Goal: Task Accomplishment & Management: Use online tool/utility

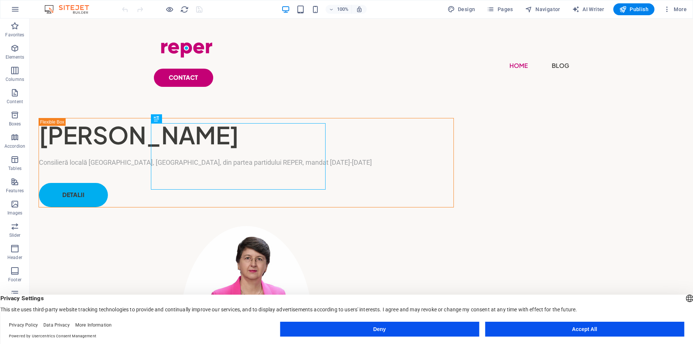
drag, startPoint x: 588, startPoint y: 328, endPoint x: 561, endPoint y: 274, distance: 61.0
click at [588, 328] on button "Accept All" at bounding box center [584, 328] width 199 height 15
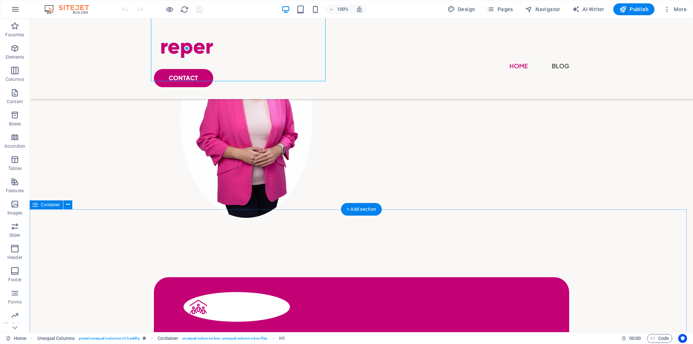
scroll to position [189, 0]
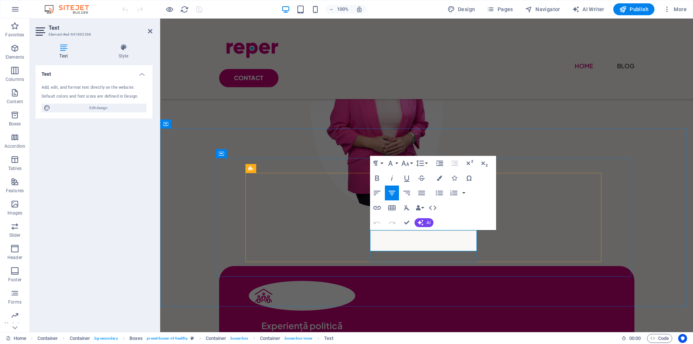
drag, startPoint x: 435, startPoint y: 235, endPoint x: 462, endPoint y: 237, distance: 27.1
drag, startPoint x: 446, startPoint y: 236, endPoint x: 474, endPoint y: 235, distance: 28.6
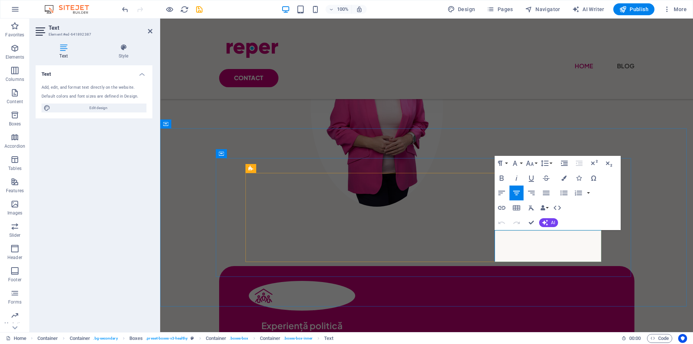
copy p "ț"
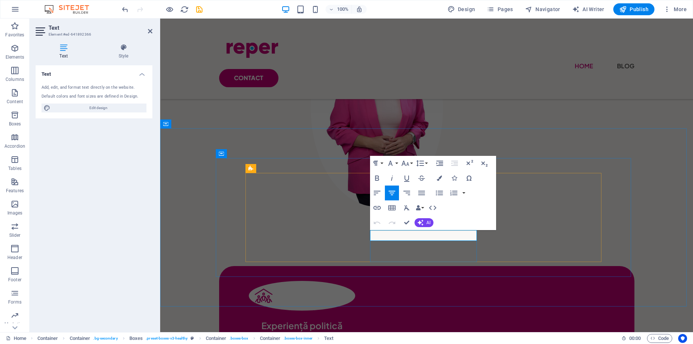
copy p "ă"
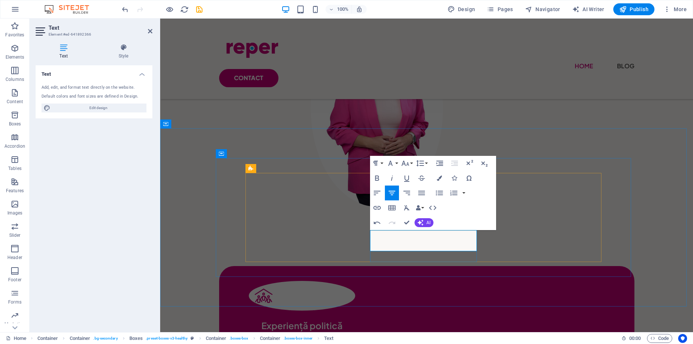
drag, startPoint x: 378, startPoint y: 244, endPoint x: 420, endPoint y: 245, distance: 41.9
copy span "Co-presedintă"
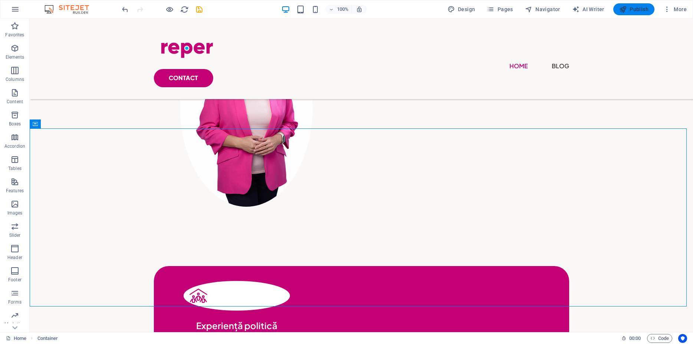
click at [641, 10] on span "Publish" at bounding box center [633, 9] width 29 height 7
